Goal: Task Accomplishment & Management: Complete application form

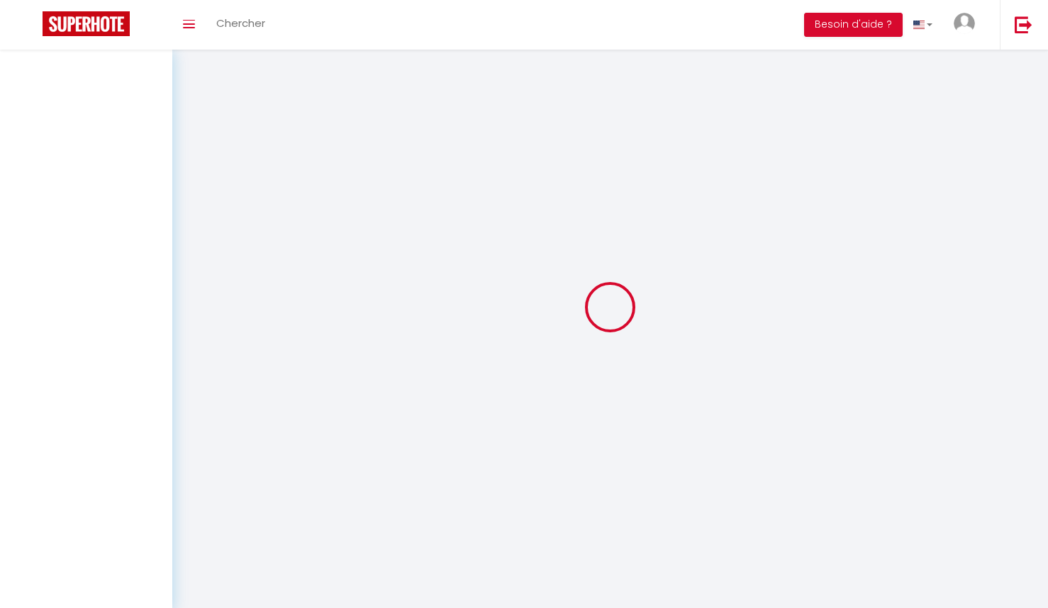
select select
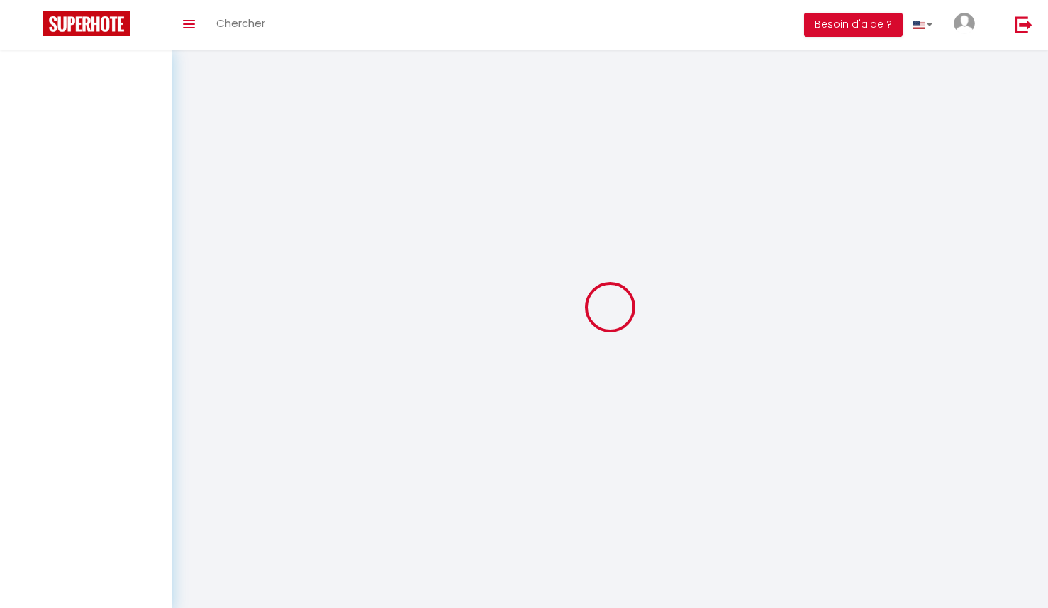
select select
checkbox input "false"
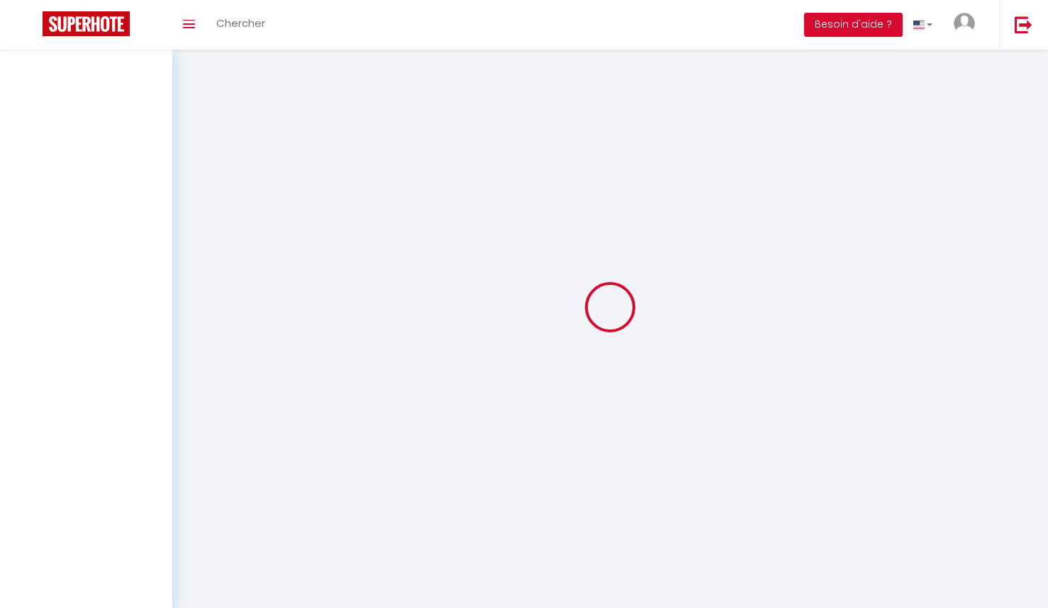
select select
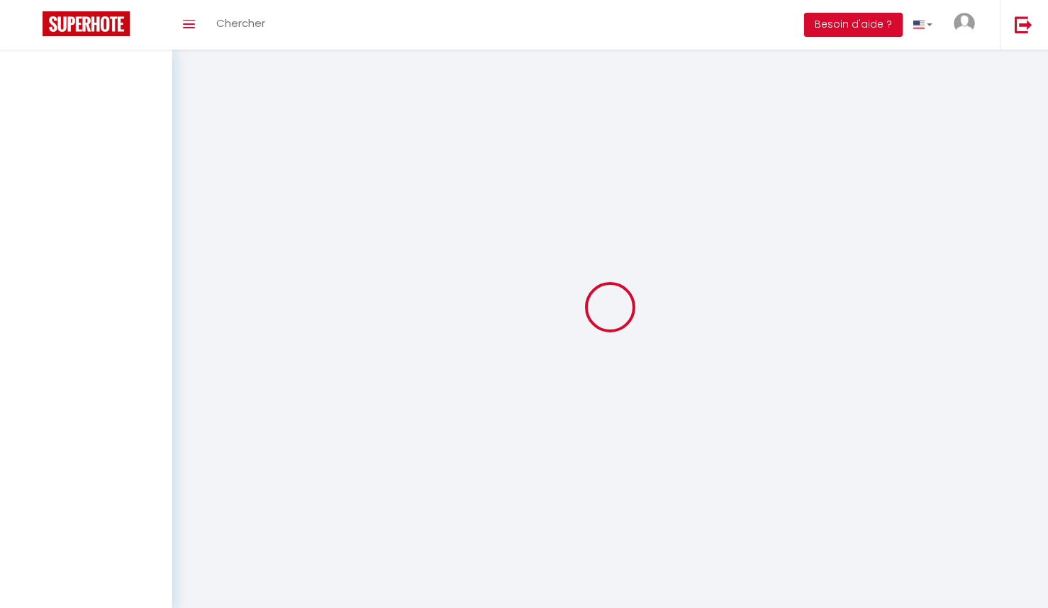
select select
checkbox input "false"
select select
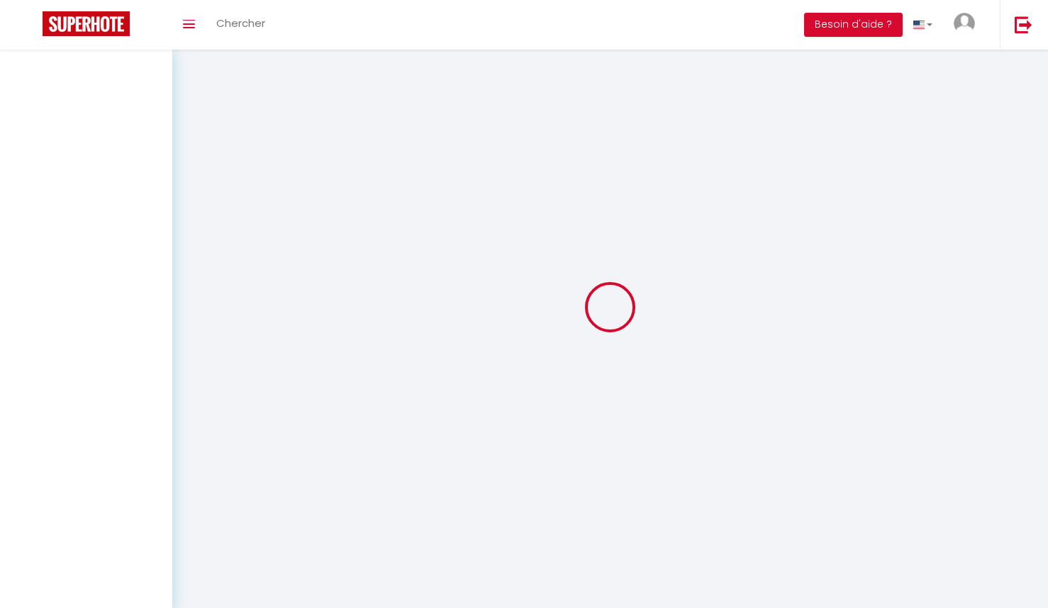
select select
checkbox input "false"
select select
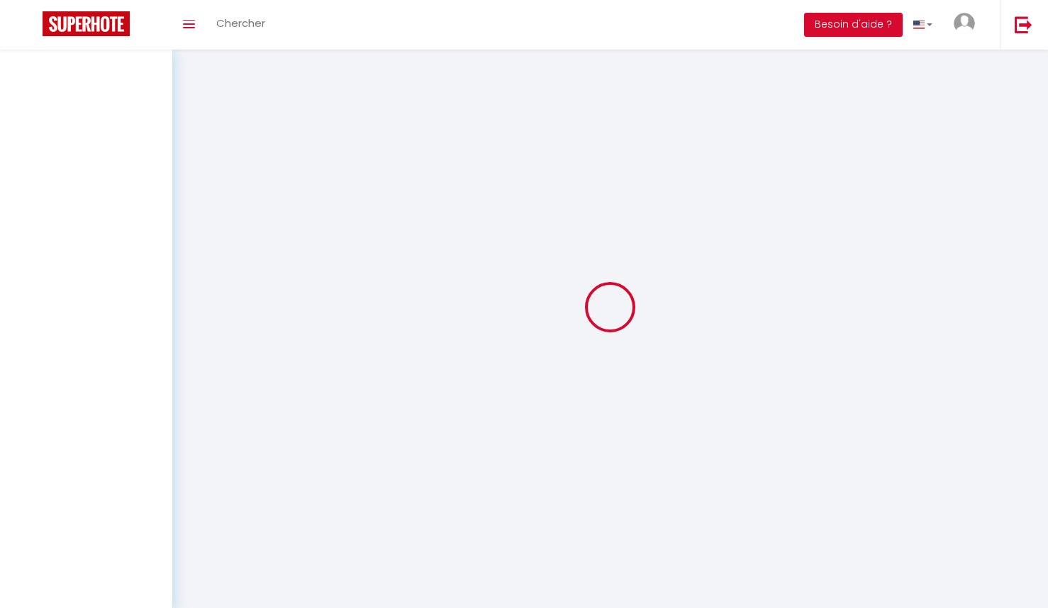
select select
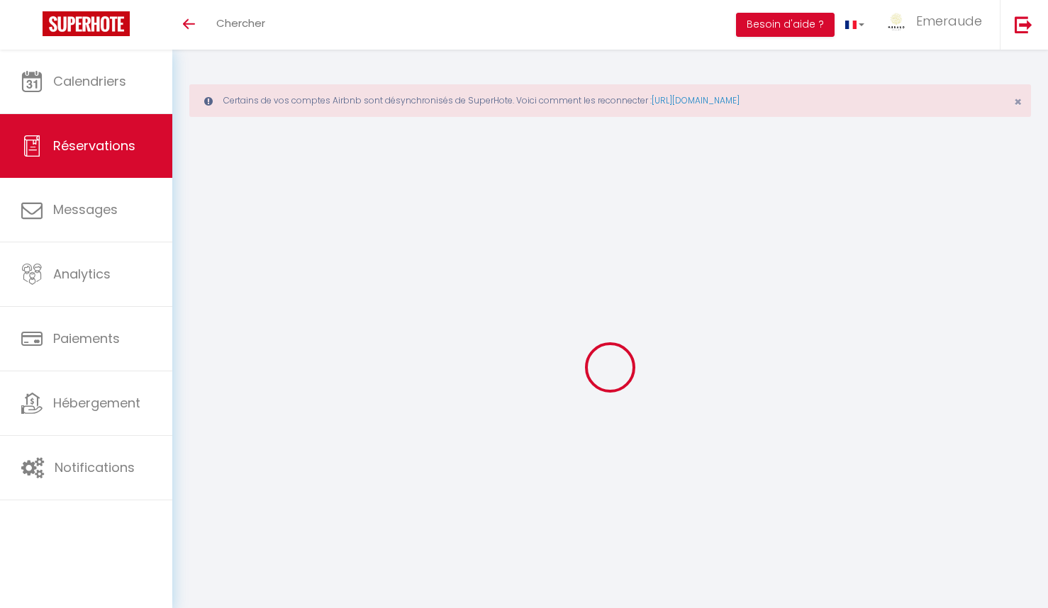
select select
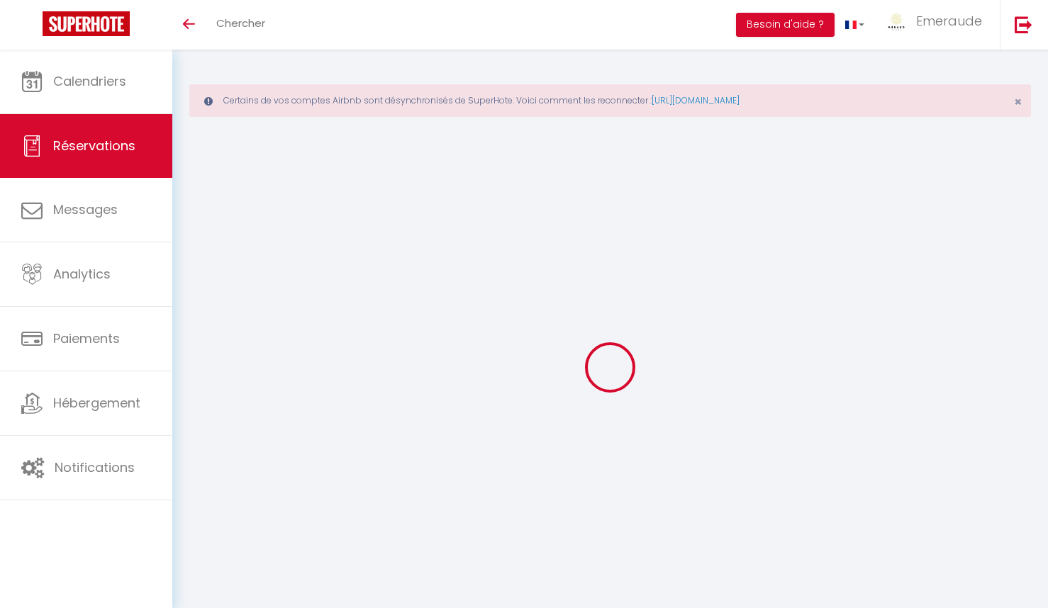
select select
checkbox input "false"
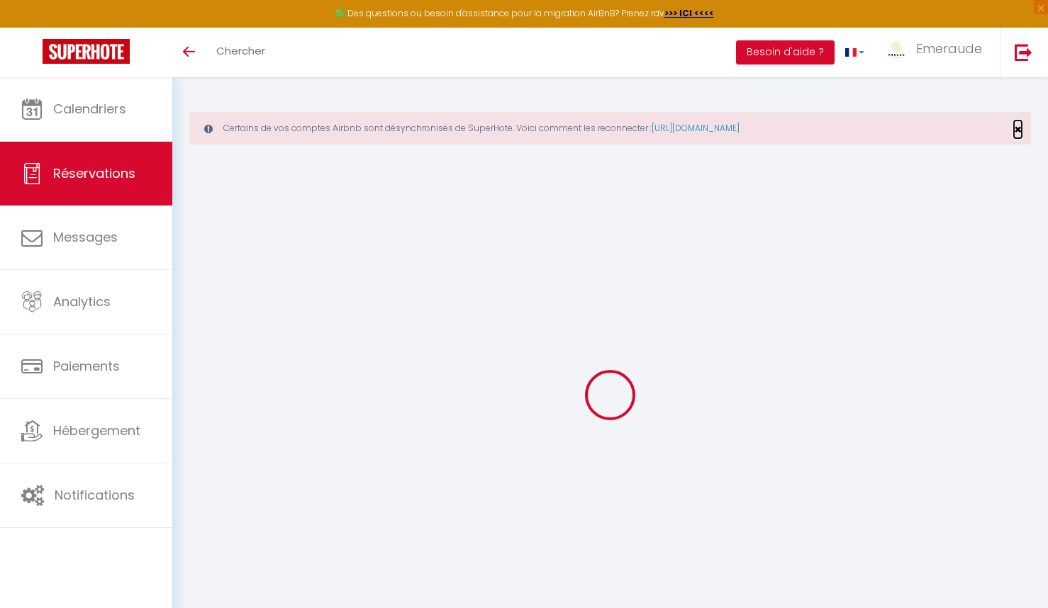
click at [1017, 126] on span "×" at bounding box center [1017, 129] width 8 height 18
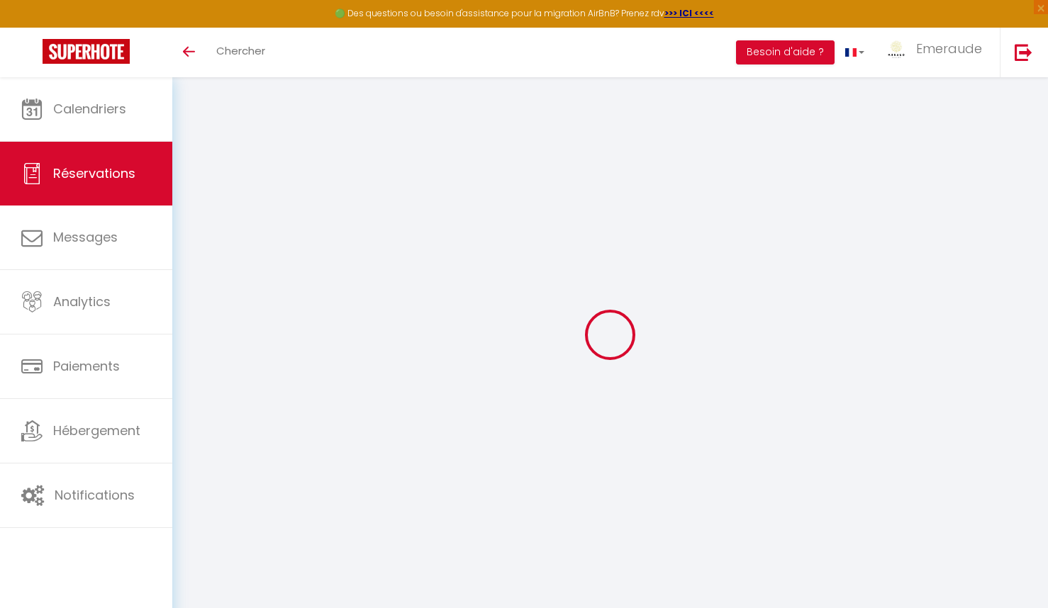
select select
checkbox input "true"
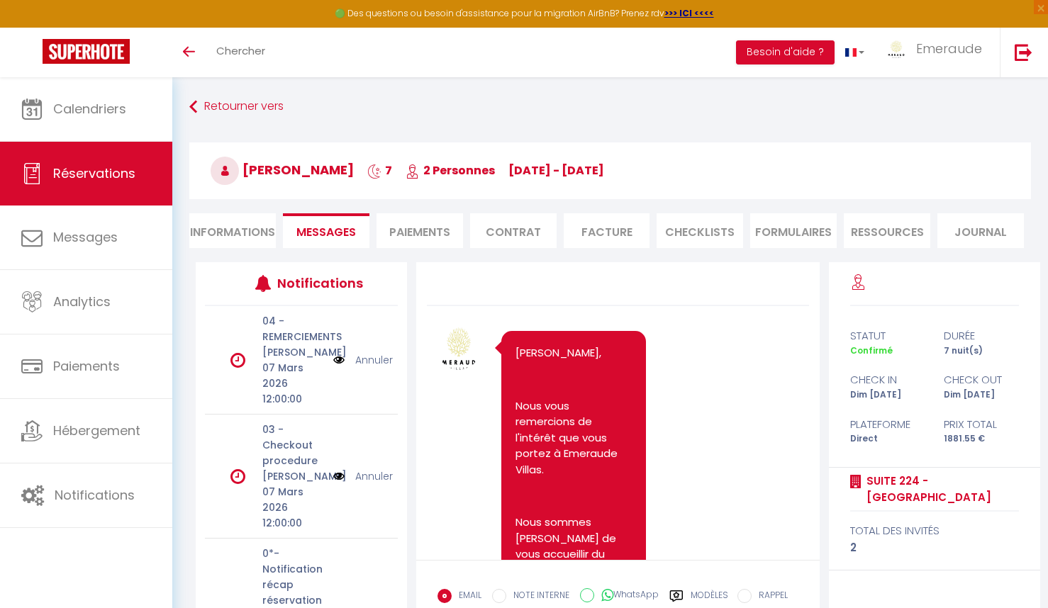
scroll to position [3921, 0]
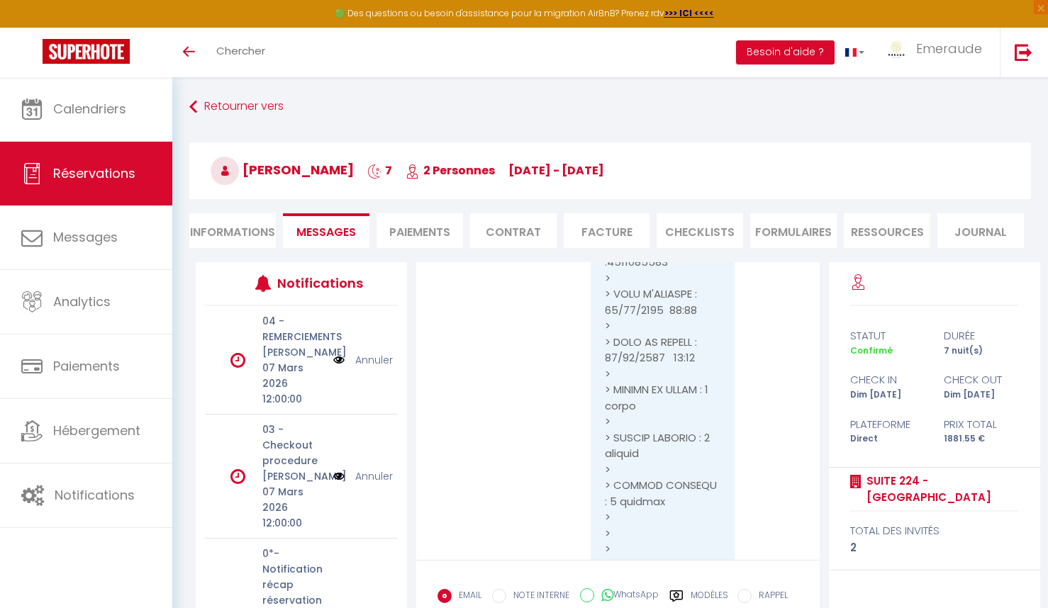
click at [94, 184] on link "Réservations" at bounding box center [86, 174] width 172 height 64
select select "not_cancelled"
